Goal: Download file/media

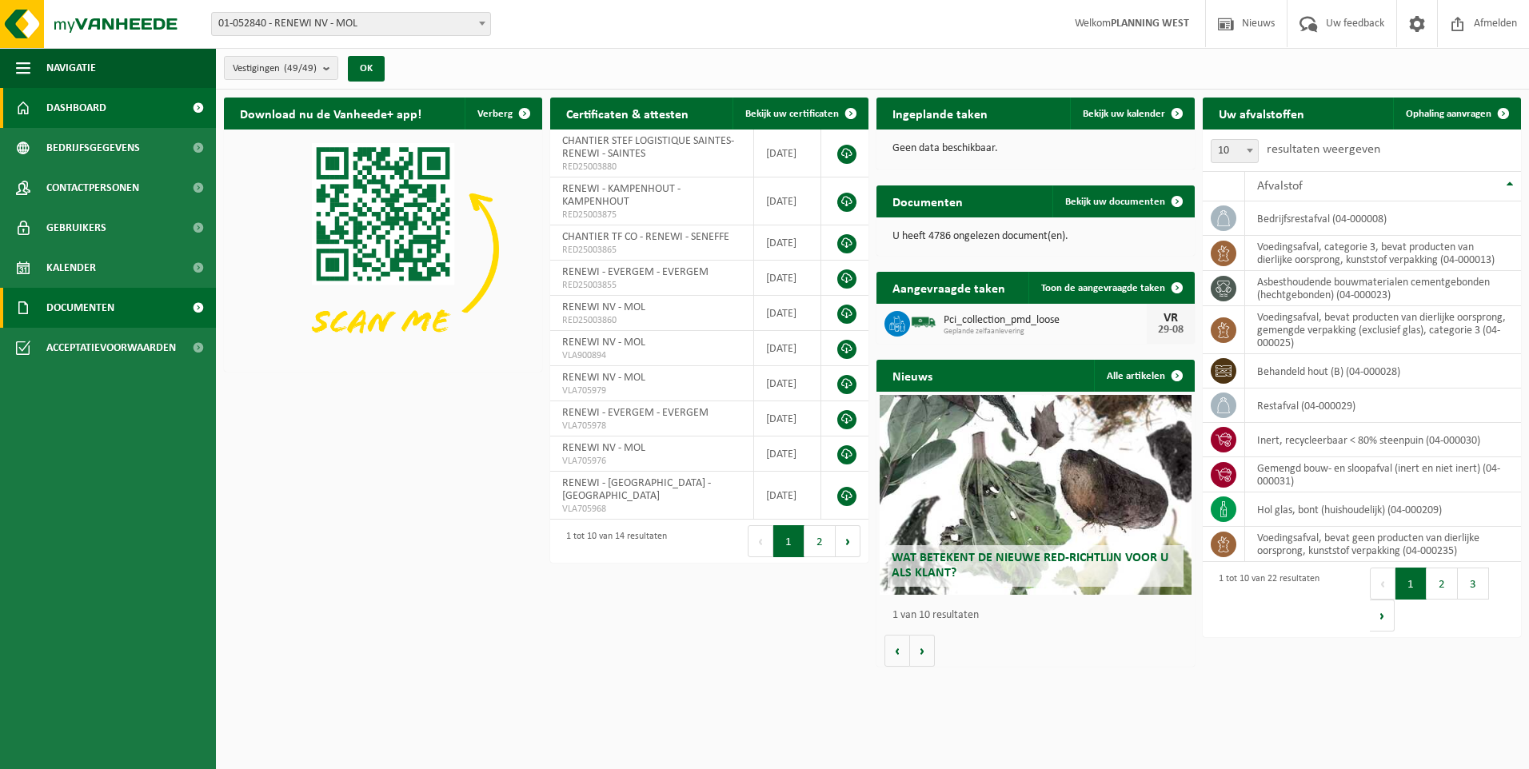
click at [104, 306] on span "Documenten" at bounding box center [80, 308] width 68 height 40
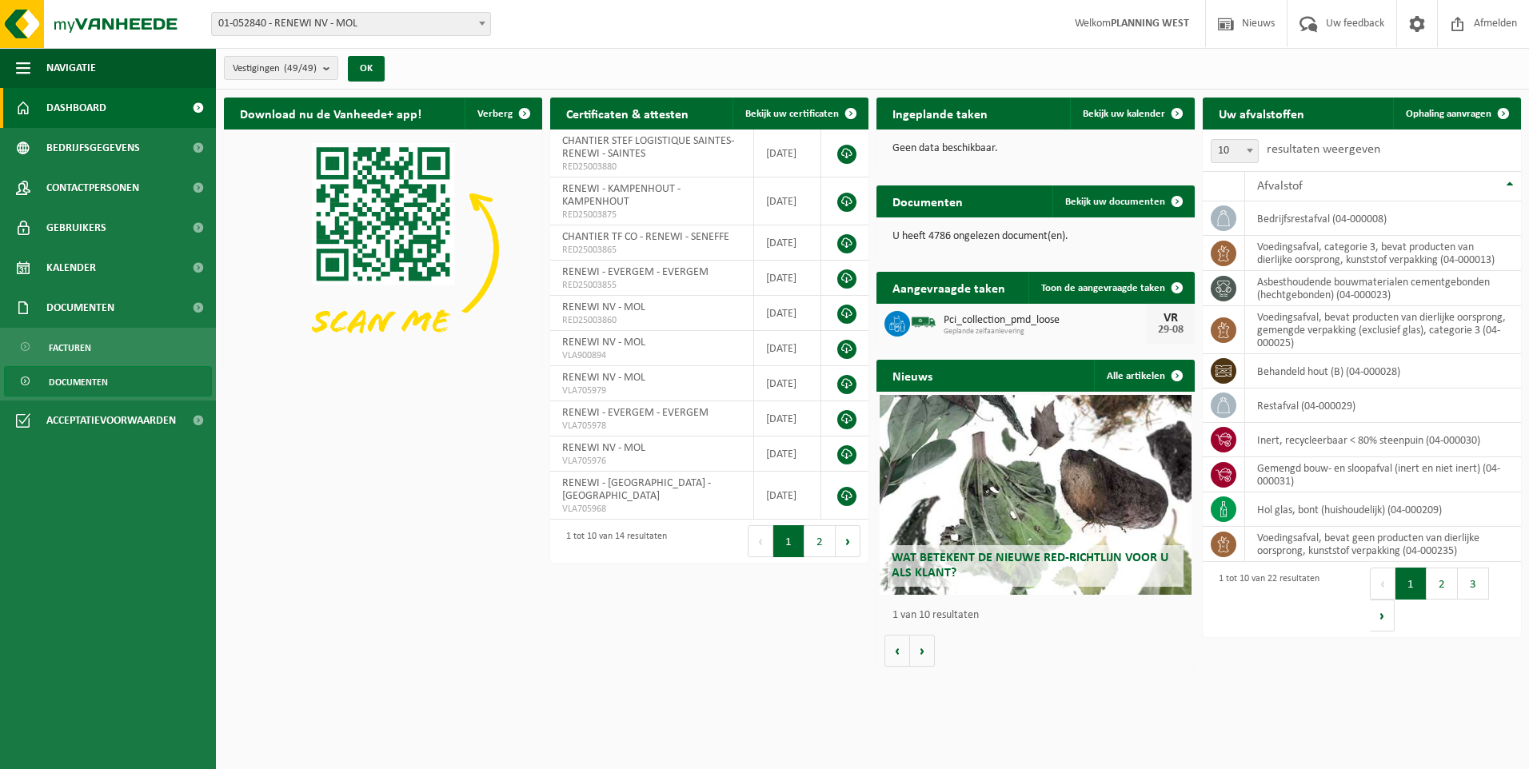
click at [99, 378] on span "Documenten" at bounding box center [78, 382] width 59 height 30
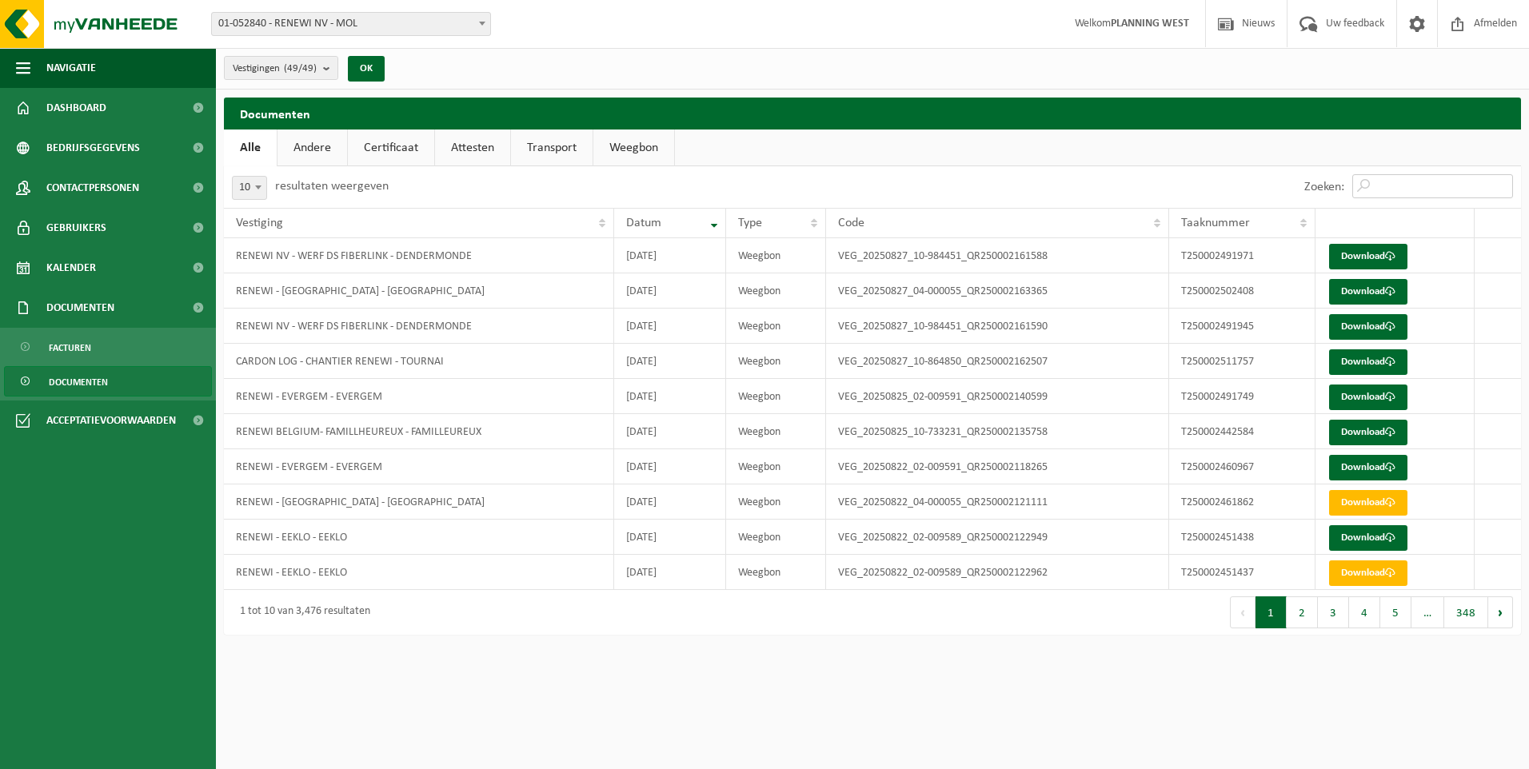
click at [1393, 186] on input "Zoeken:" at bounding box center [1433, 186] width 161 height 24
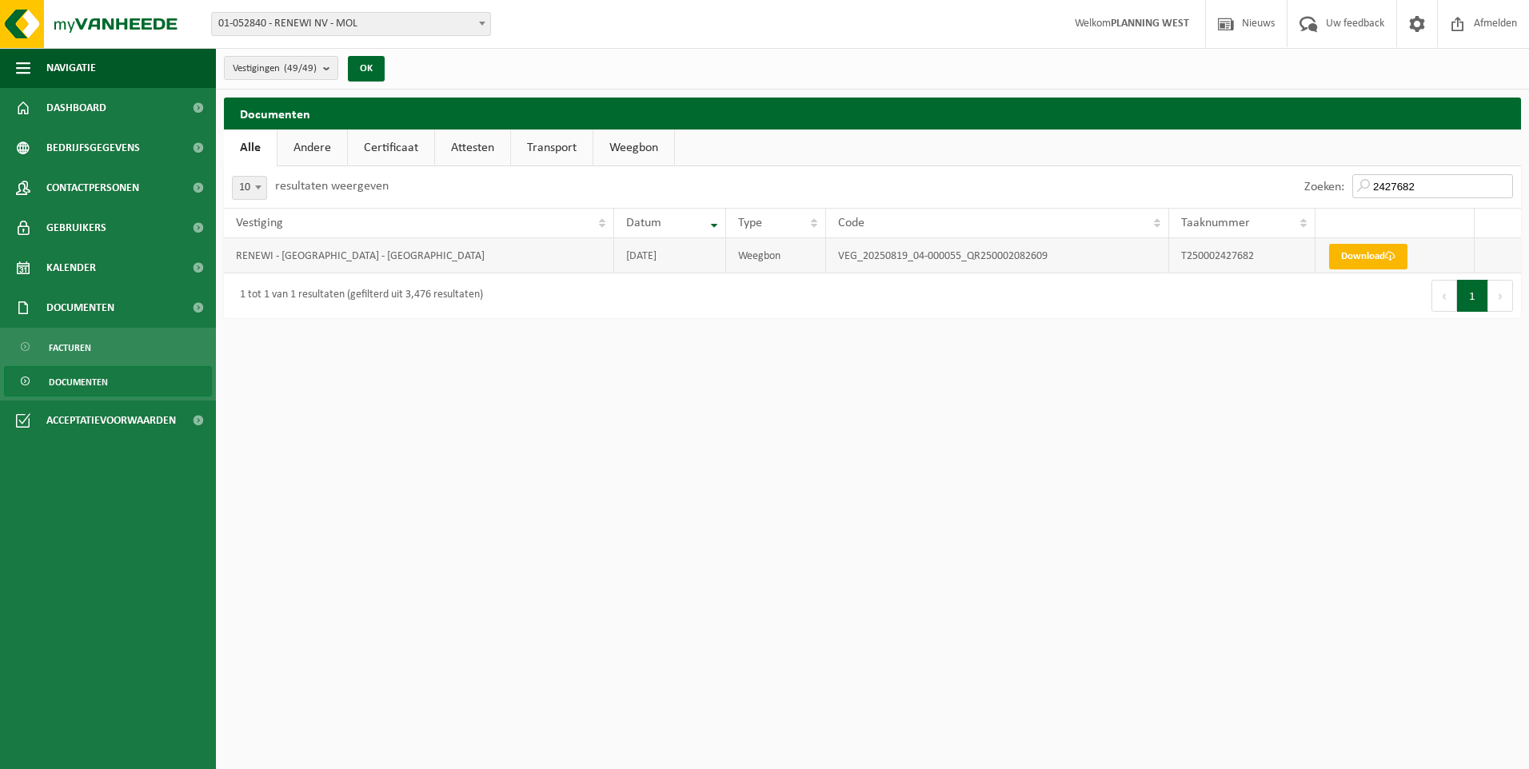
type input "2427682"
click at [1377, 258] on link "Download" at bounding box center [1368, 257] width 78 height 26
